Goal: Transaction & Acquisition: Purchase product/service

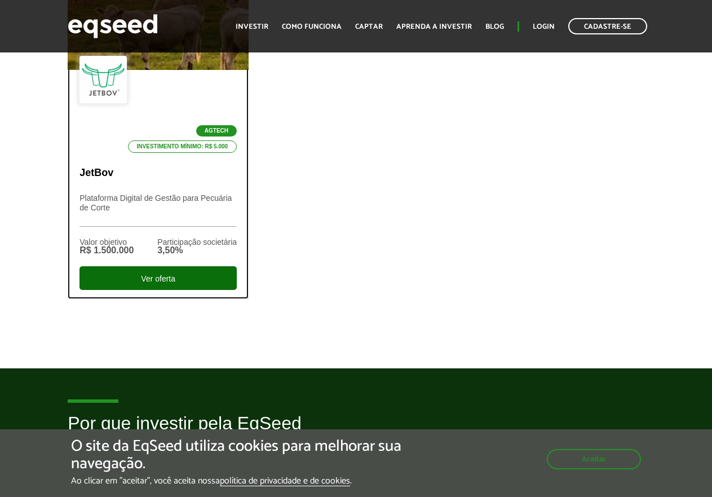
click at [175, 280] on div "Ver oferta" at bounding box center [158, 278] width 157 height 24
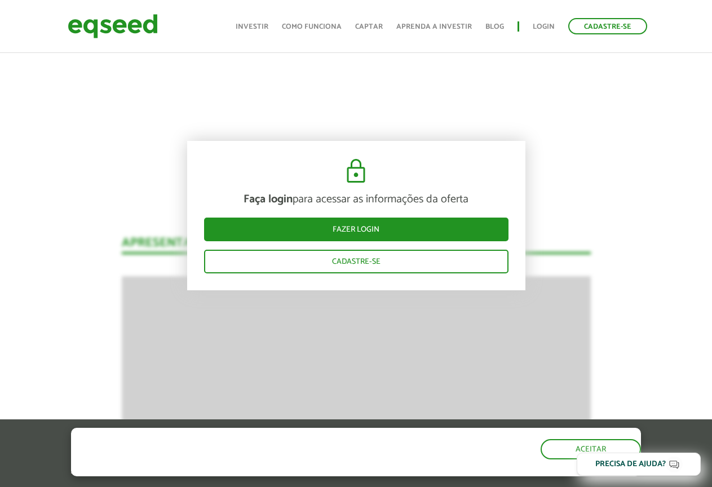
scroll to position [1459, 0]
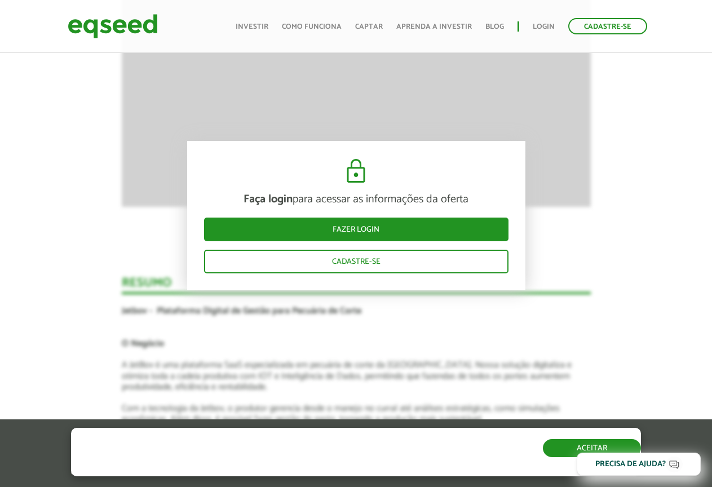
click at [601, 444] on button "Aceitar" at bounding box center [592, 448] width 98 height 18
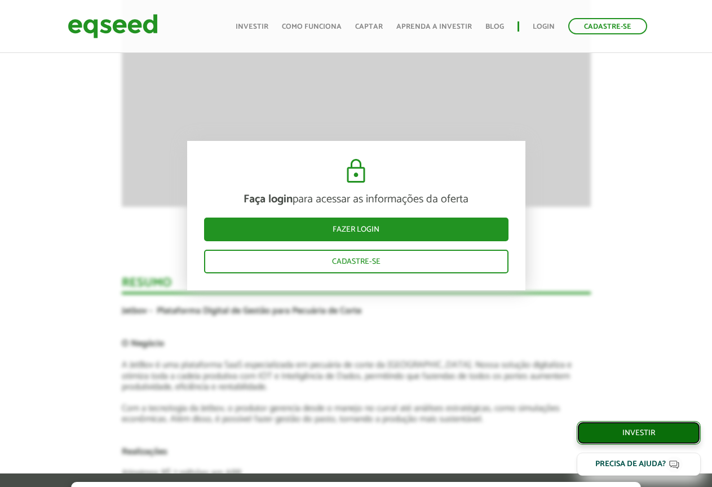
click at [601, 444] on link "Investir" at bounding box center [639, 433] width 124 height 24
